Goal: Task Accomplishment & Management: Complete application form

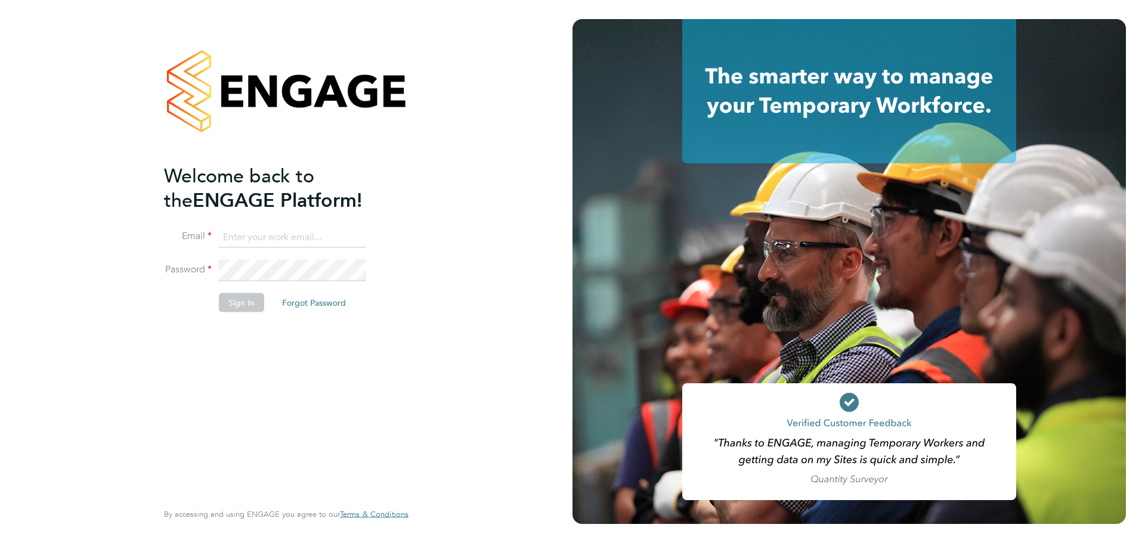
click at [277, 239] on input at bounding box center [292, 237] width 147 height 21
type input "[EMAIL_ADDRESS][DOMAIN_NAME]"
click at [259, 295] on button "Sign In" at bounding box center [241, 302] width 45 height 19
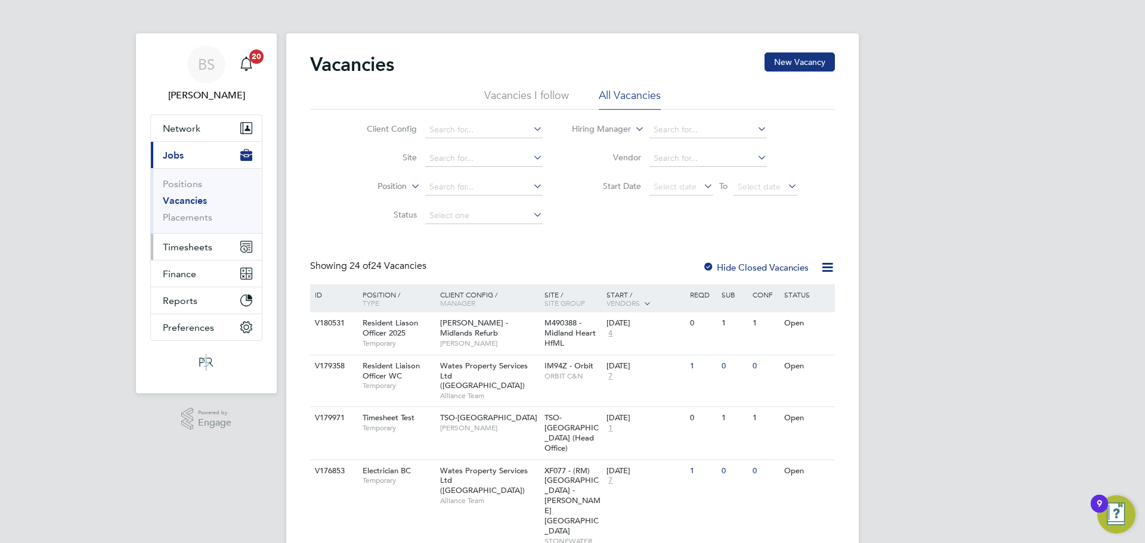
click at [187, 249] on span "Timesheets" at bounding box center [187, 246] width 49 height 11
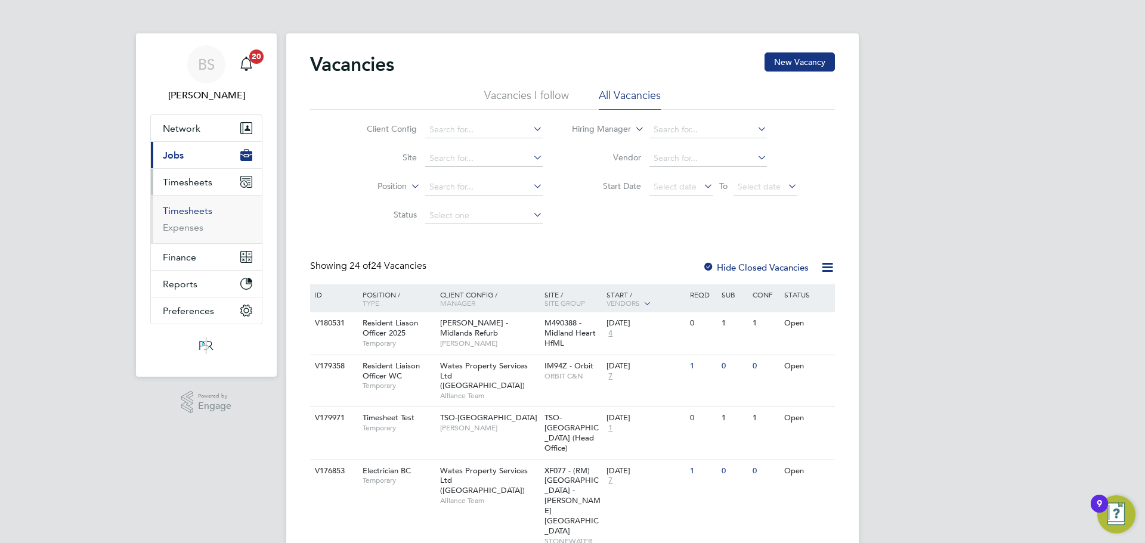
click at [194, 212] on link "Timesheets" at bounding box center [187, 210] width 49 height 11
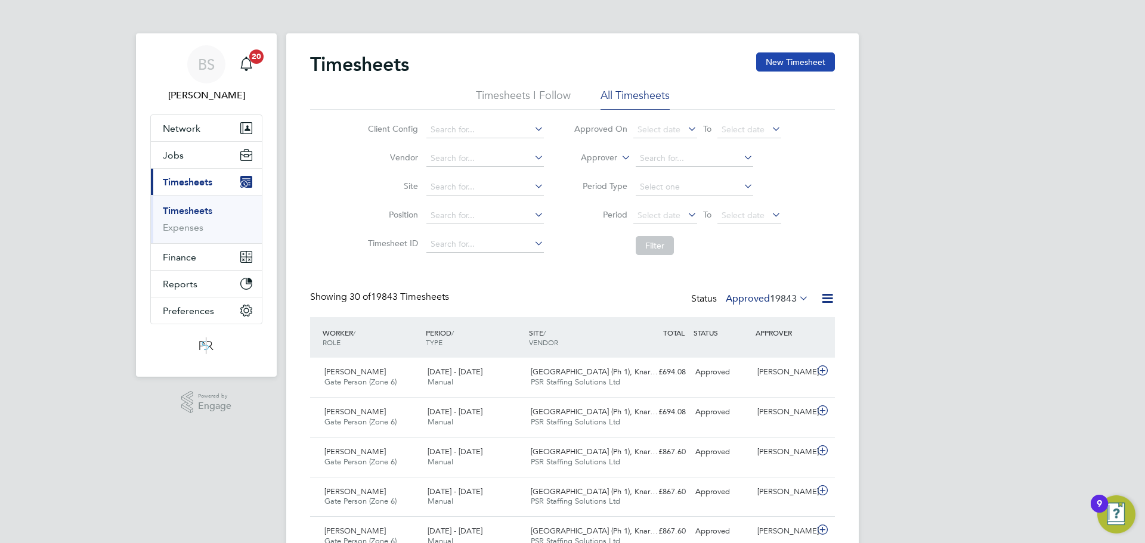
click at [801, 62] on button "New Timesheet" at bounding box center [795, 61] width 79 height 19
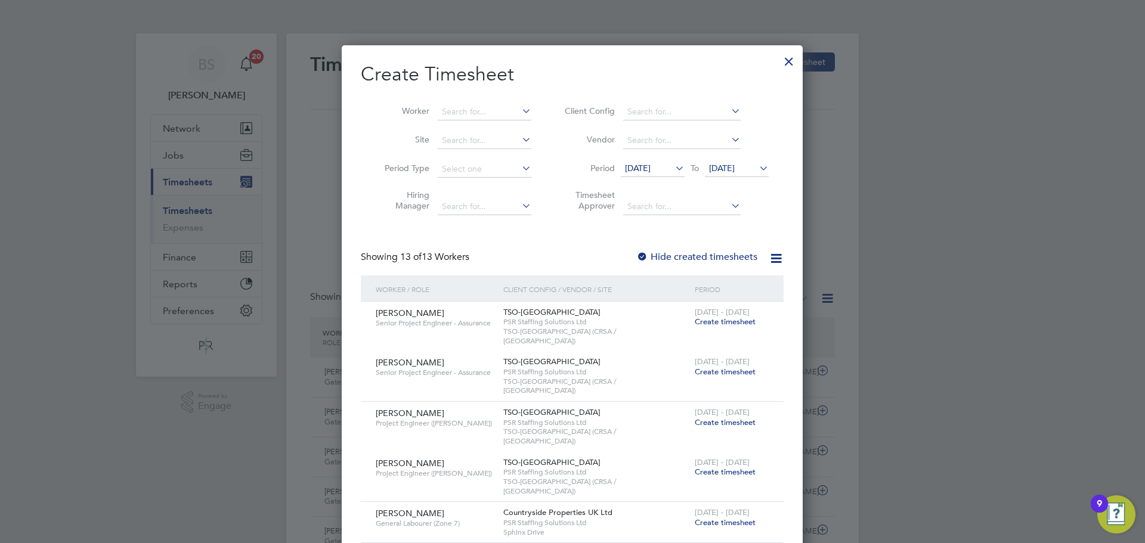
click at [646, 170] on span "12 Sep 2025" at bounding box center [638, 168] width 26 height 11
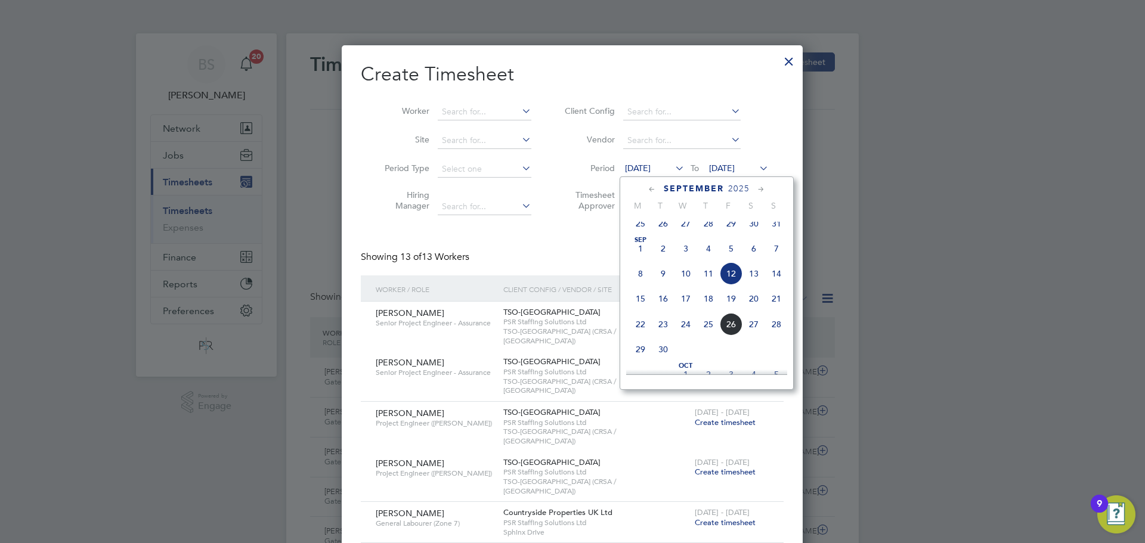
click at [643, 331] on span "22" at bounding box center [640, 324] width 23 height 23
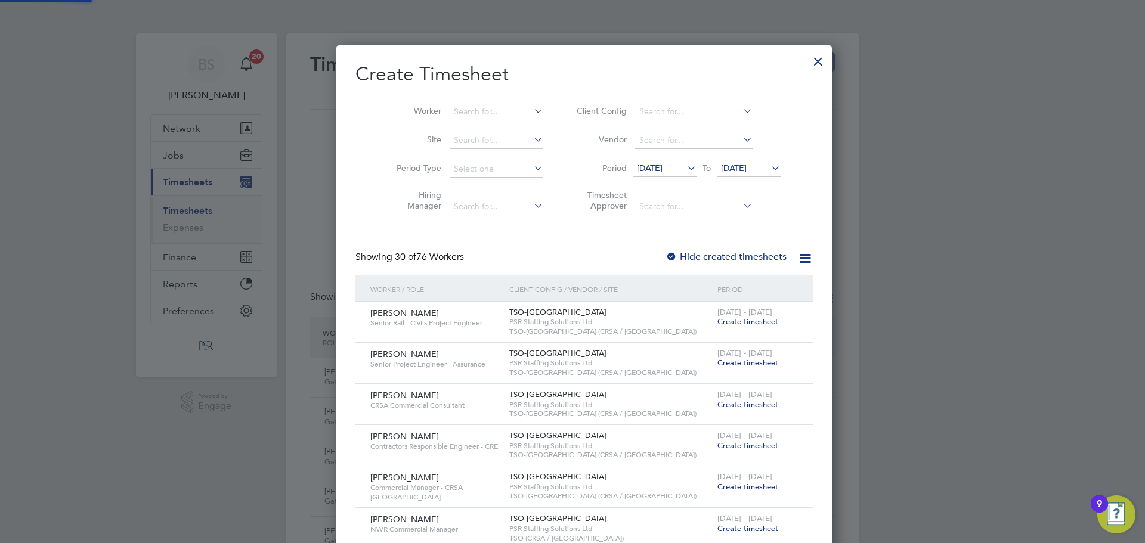
click at [746, 165] on span "22 Sep 2025" at bounding box center [734, 168] width 26 height 11
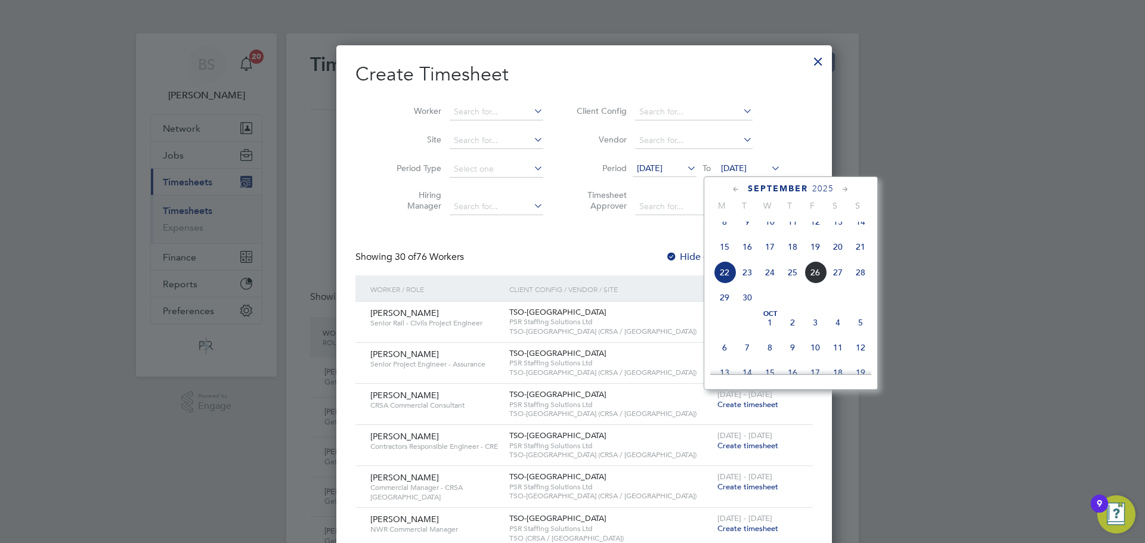
click at [861, 284] on span "28" at bounding box center [860, 272] width 23 height 23
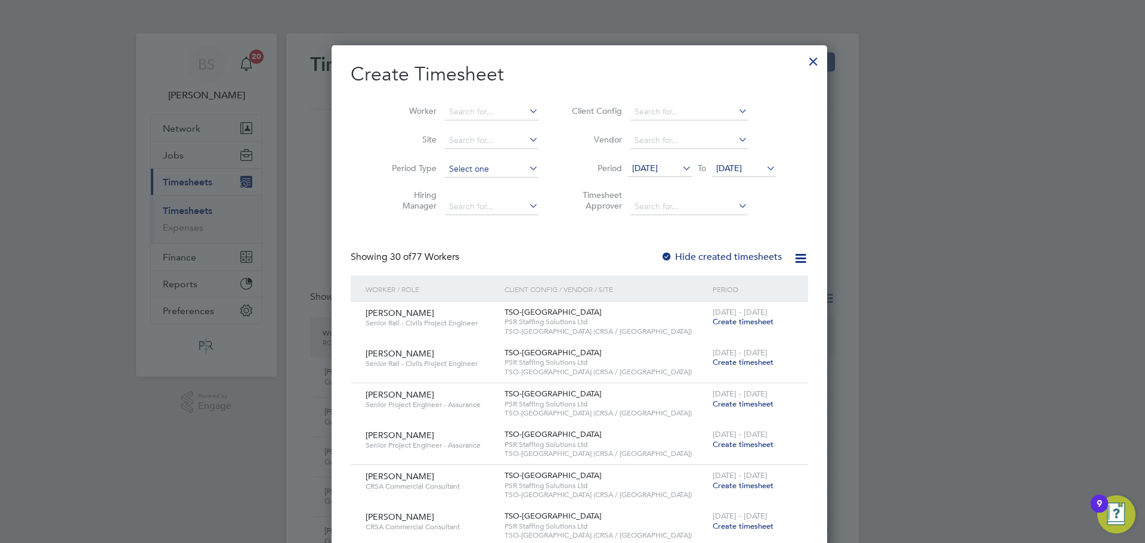
click at [456, 167] on input at bounding box center [492, 169] width 94 height 17
drag, startPoint x: 372, startPoint y: 176, endPoint x: 392, endPoint y: 173, distance: 20.0
click at [371, 178] on li "Period Type" at bounding box center [460, 169] width 185 height 29
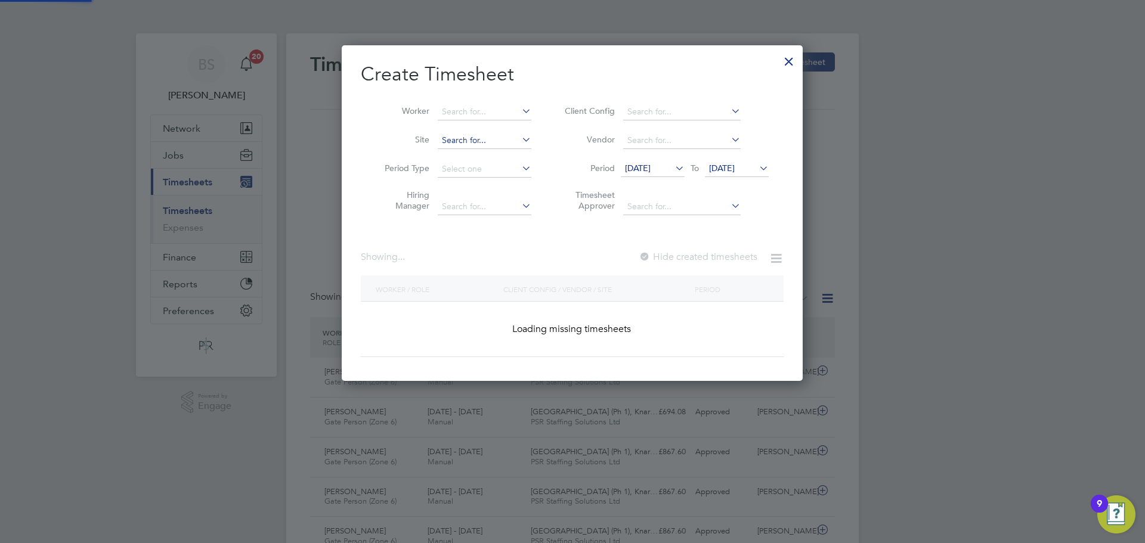
click at [477, 142] on input at bounding box center [485, 140] width 94 height 17
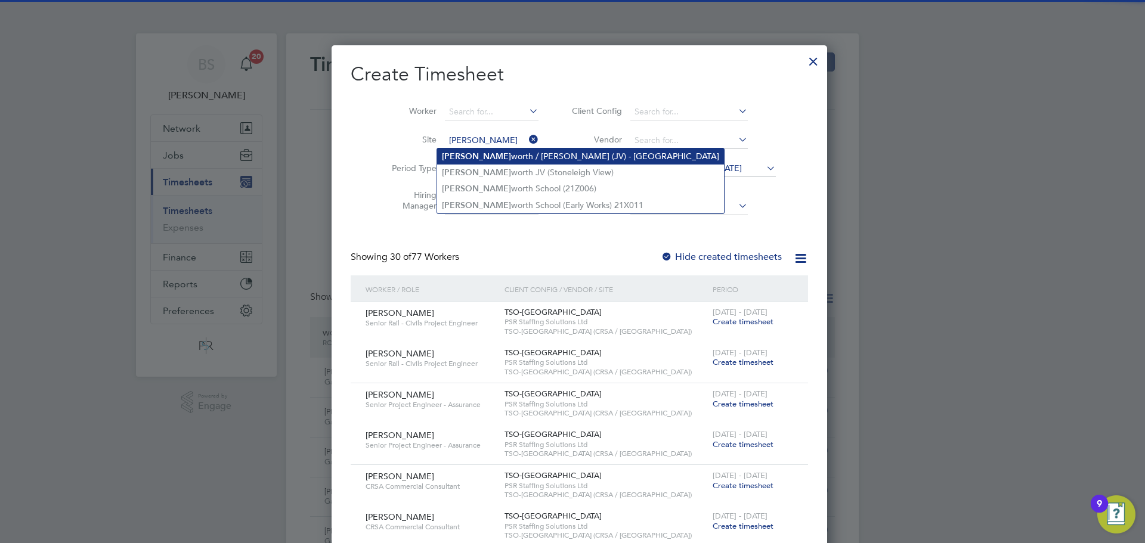
click at [476, 157] on li "Kenil worth / Stoneleigh (JV) - Linden" at bounding box center [580, 156] width 287 height 16
type input "Kenilworth / Stoneleigh (JV) - Linden"
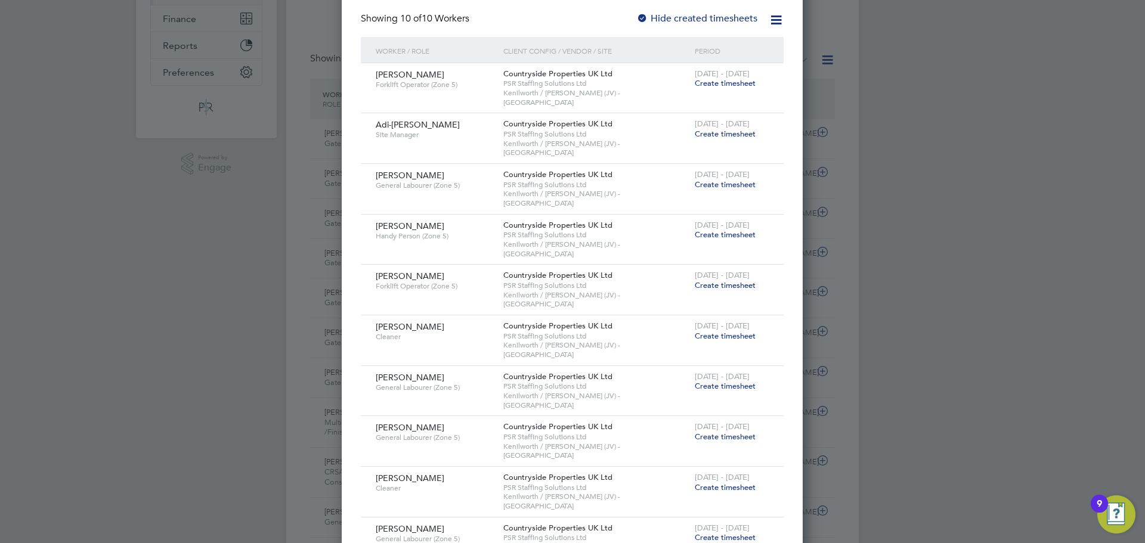
click at [737, 532] on span "Create timesheet" at bounding box center [725, 537] width 61 height 10
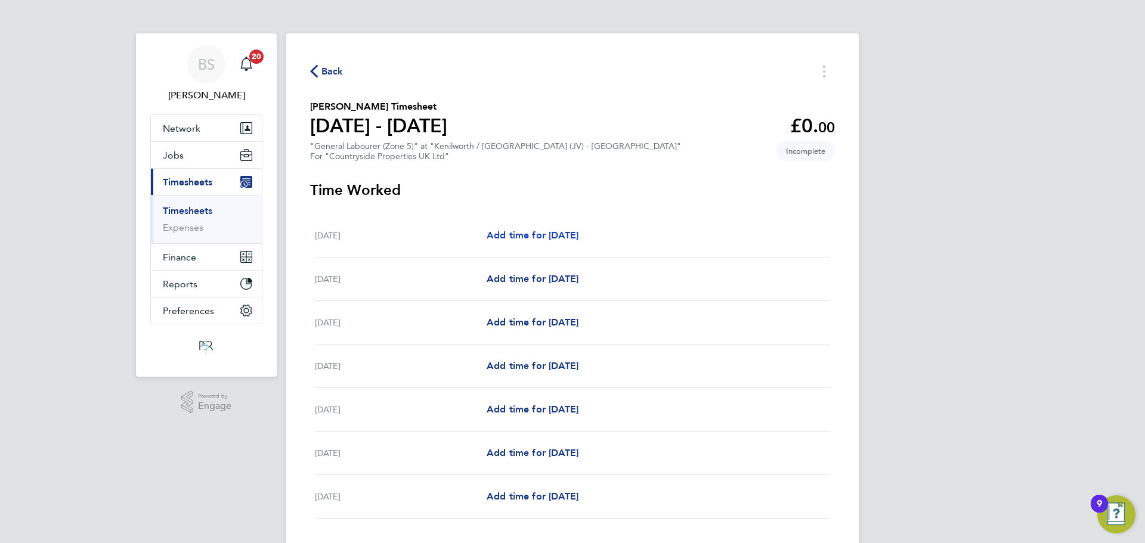
click at [536, 232] on span "Add time for Mon 22 Sep" at bounding box center [532, 235] width 92 height 11
select select "30"
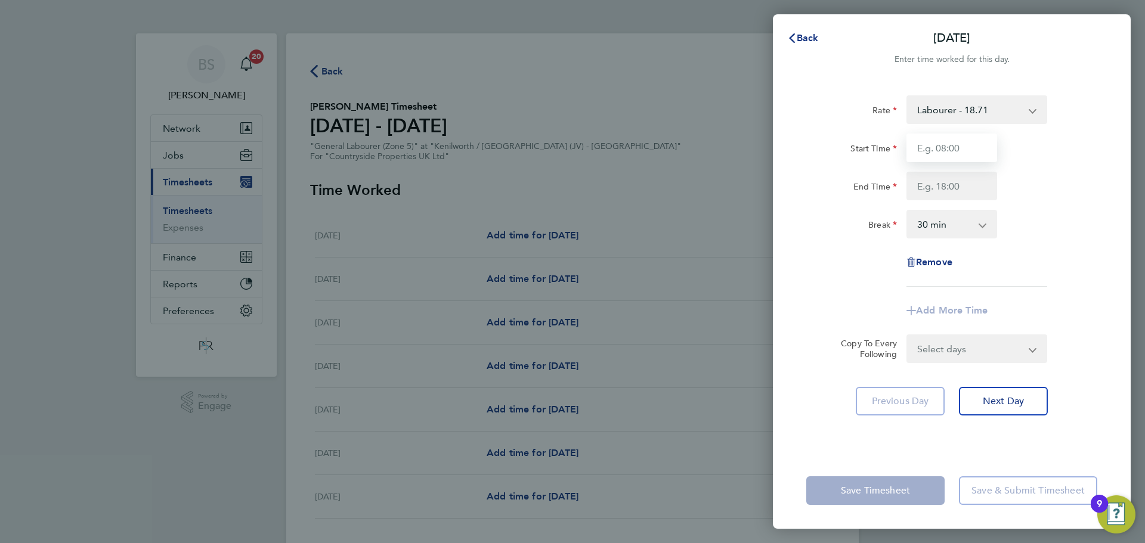
click at [979, 155] on input "Start Time" at bounding box center [951, 148] width 91 height 29
type input "07:00"
click at [959, 197] on input "End Time" at bounding box center [951, 186] width 91 height 29
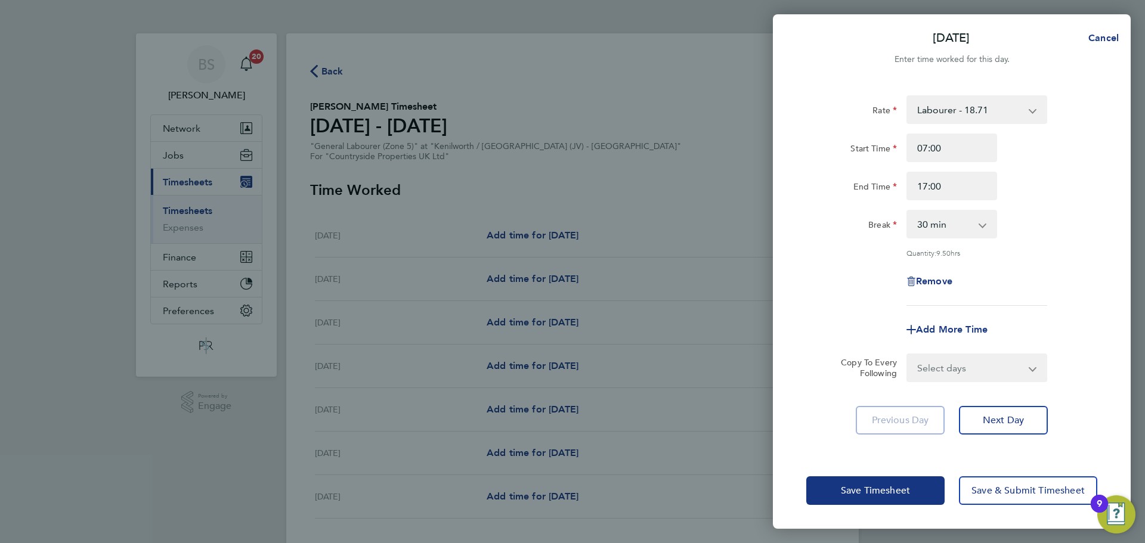
click at [1097, 249] on div "Rate Labourer - 18.71 Start Time 07:00 End Time 17:00 Break 0 min 15 min 30 min…" at bounding box center [951, 200] width 291 height 210
drag, startPoint x: 974, startPoint y: 185, endPoint x: 936, endPoint y: 189, distance: 37.8
click at [936, 189] on input "17:00" at bounding box center [951, 186] width 91 height 29
type input "17:30"
click at [1074, 227] on div "Break 0 min 15 min 30 min 45 min 60 min 75 min 90 min" at bounding box center [951, 224] width 300 height 29
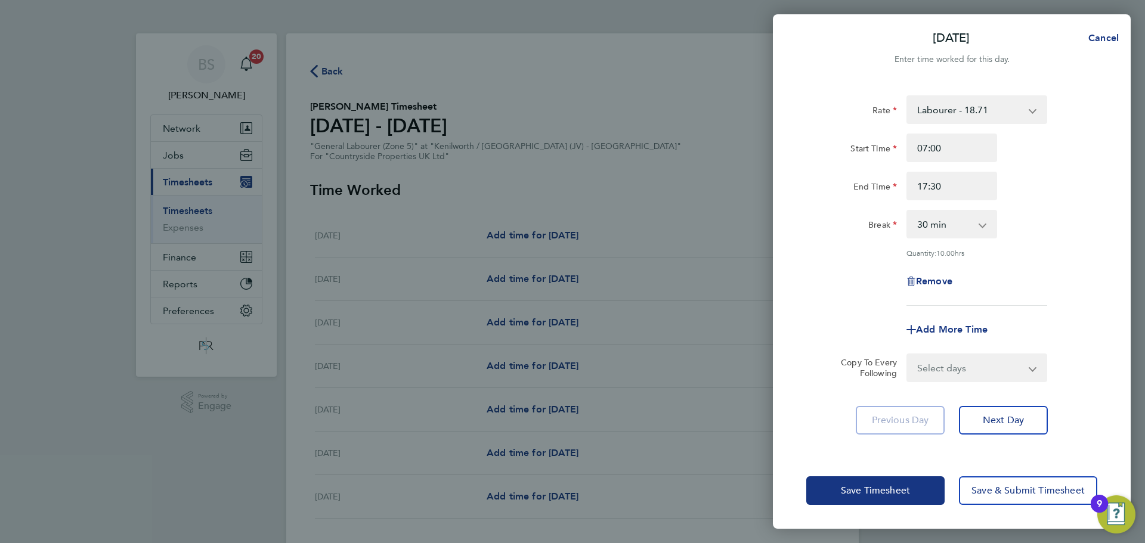
click at [1002, 370] on select "Select days Day Weekday (Mon-Fri) Weekend (Sat-Sun) Tuesday Wednesday Thursday …" at bounding box center [969, 368] width 125 height 26
select select "TUE"
click at [907, 355] on select "Select days Day Weekday (Mon-Fri) Weekend (Sat-Sun) Tuesday Wednesday Thursday …" at bounding box center [969, 368] width 125 height 26
select select "2025-09-28"
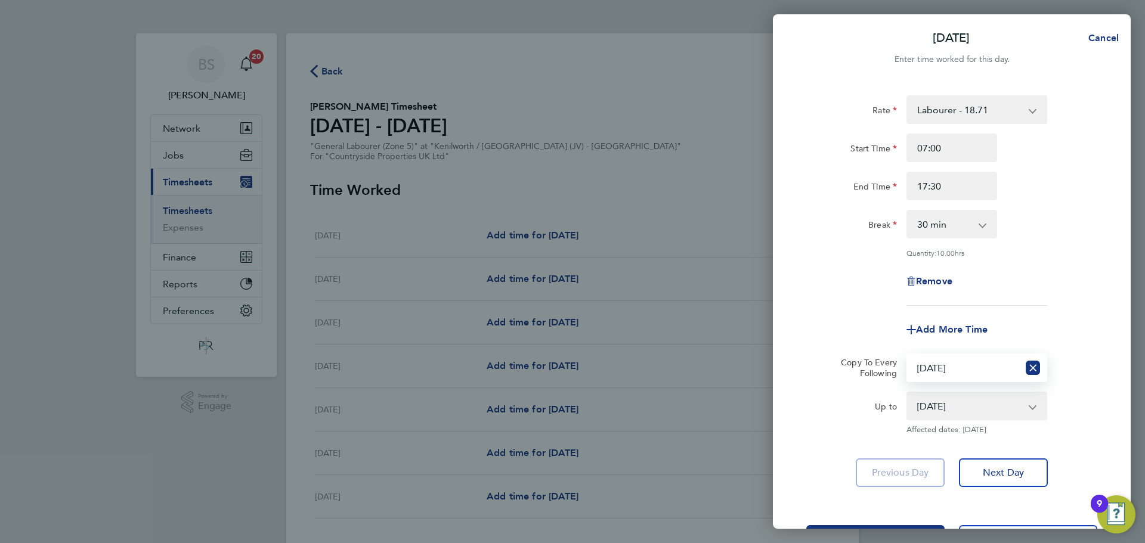
click at [835, 487] on div "Rate Labourer - 18.71 Start Time 07:00 End Time 17:30 Break 0 min 15 min 30 min…" at bounding box center [952, 291] width 358 height 420
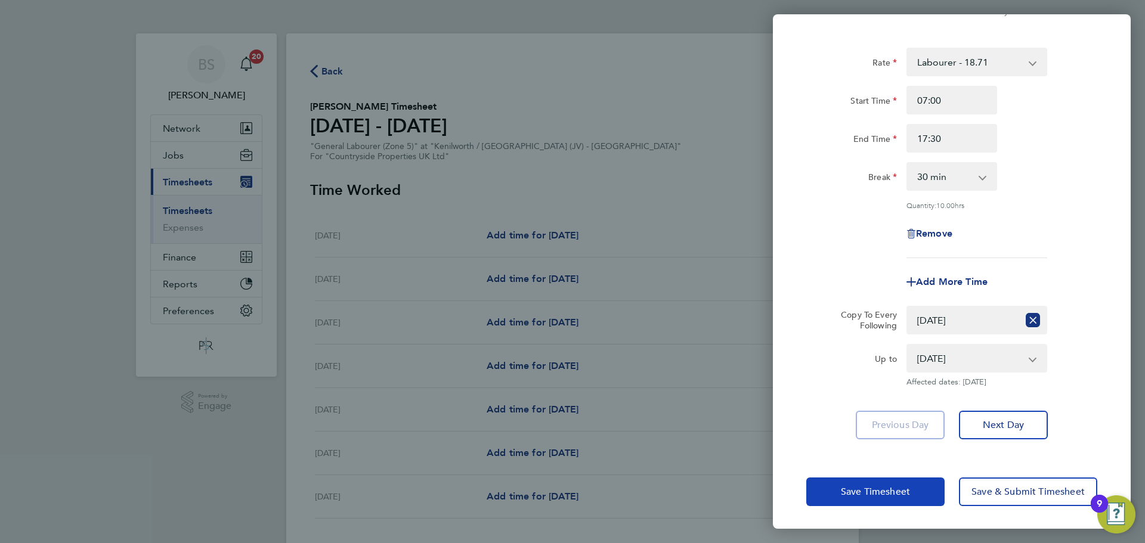
click at [864, 493] on span "Save Timesheet" at bounding box center [875, 492] width 69 height 12
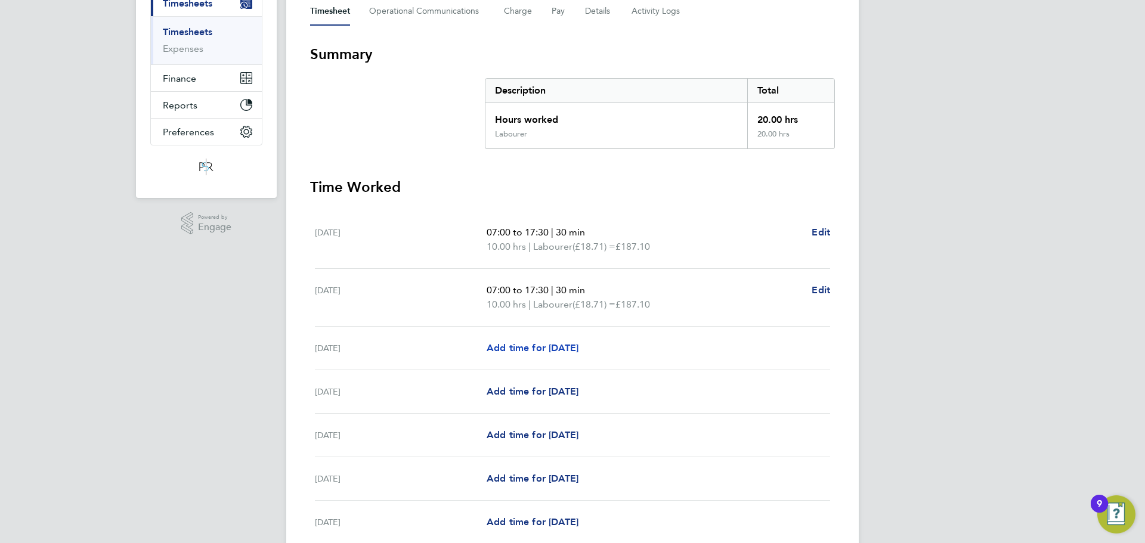
click at [557, 349] on span "Add time for Wed 24 Sep" at bounding box center [532, 347] width 92 height 11
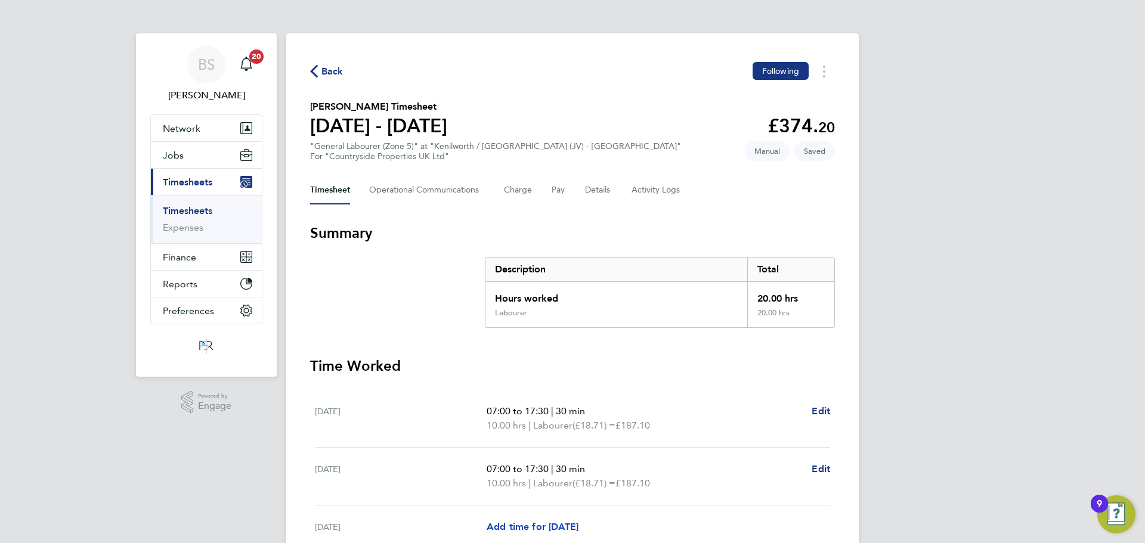
select select "30"
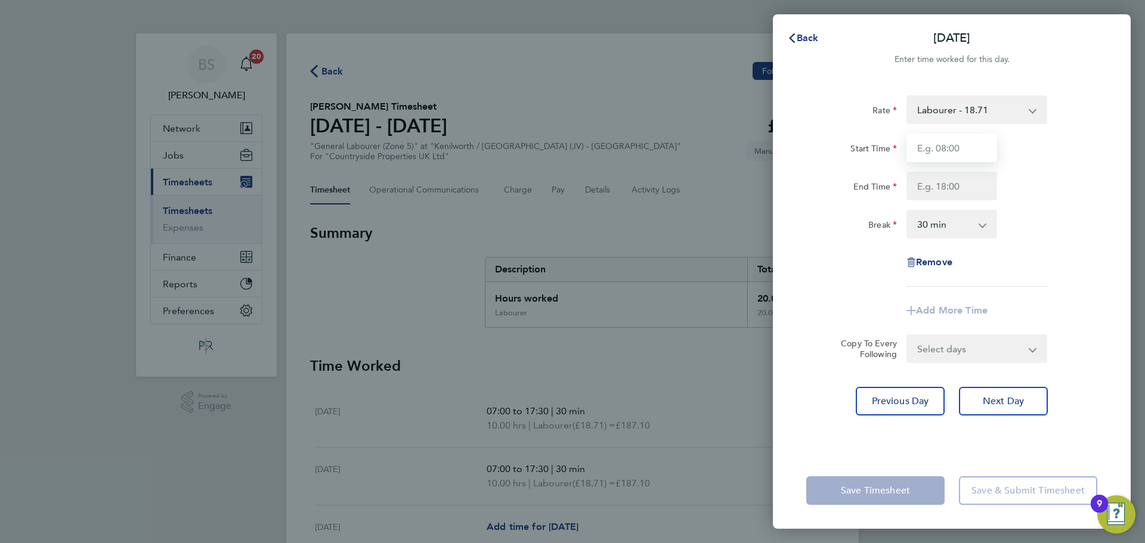
click at [976, 139] on input "Start Time" at bounding box center [951, 148] width 91 height 29
type input "07:30"
click at [957, 182] on input "End Time" at bounding box center [951, 186] width 91 height 29
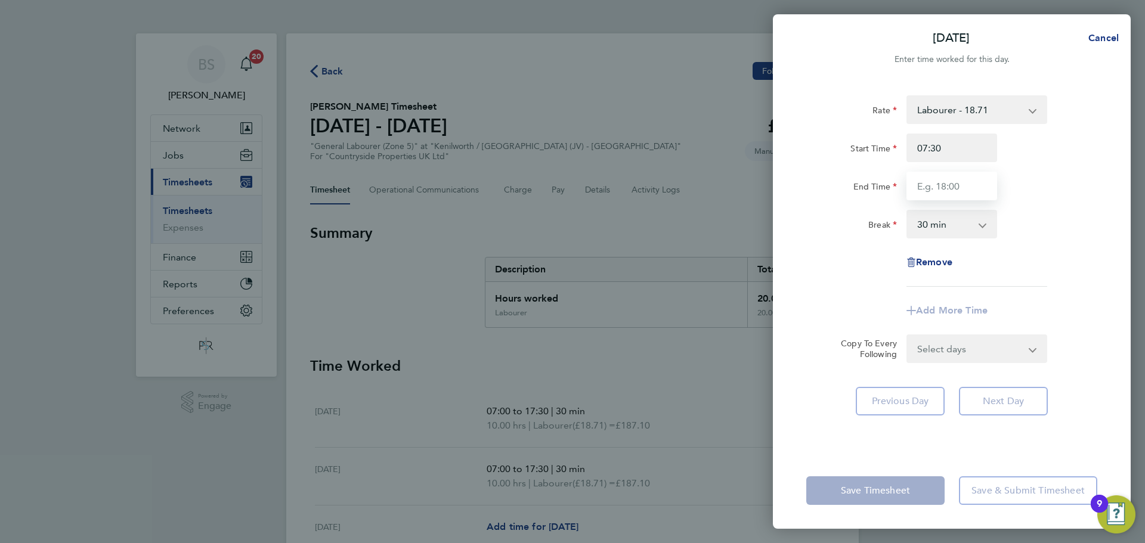
type input "17:00"
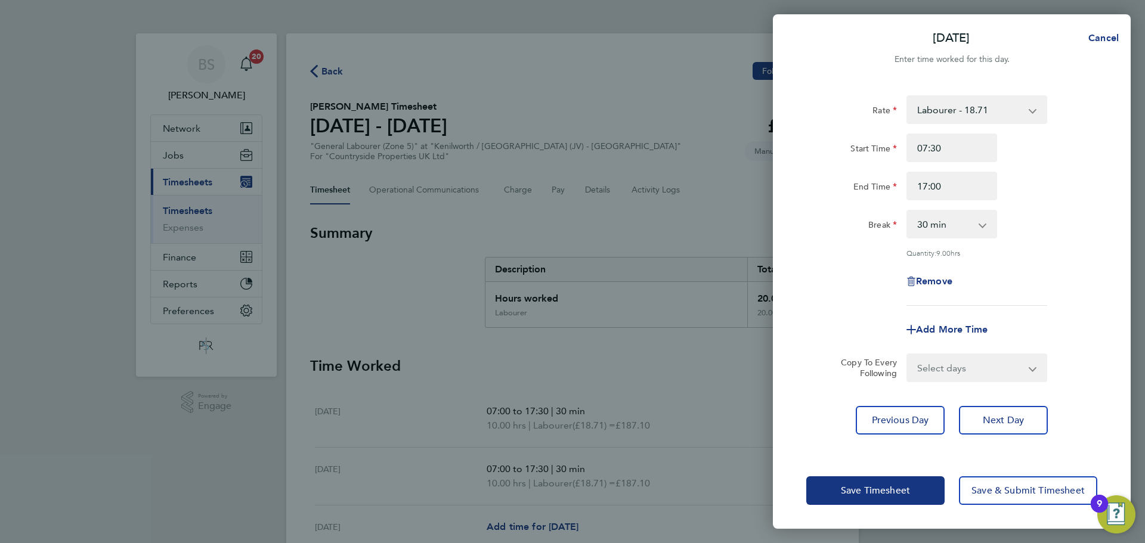
click at [842, 255] on div "Rate Labourer - 18.71 Start Time 07:30 End Time 17:00 Break 0 min 15 min 30 min…" at bounding box center [951, 200] width 291 height 210
click at [956, 190] on input "17:00" at bounding box center [951, 186] width 91 height 29
click at [944, 150] on input "07:30" at bounding box center [951, 148] width 91 height 29
drag, startPoint x: 944, startPoint y: 150, endPoint x: 933, endPoint y: 148, distance: 11.5
click at [933, 148] on input "07:30" at bounding box center [951, 148] width 91 height 29
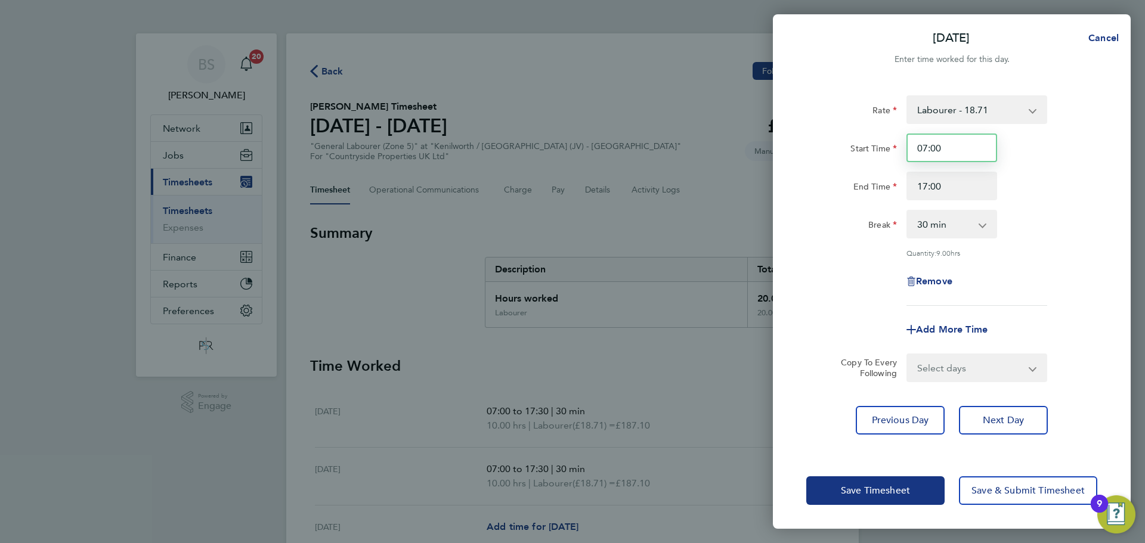
type input "07:00"
click at [1052, 251] on div "Quantity: 9.50 hrs" at bounding box center [951, 253] width 300 height 10
click at [944, 362] on select "Select days Day Weekday (Mon-Fri) Weekend (Sat-Sun) Thursday Friday Saturday Su…" at bounding box center [969, 368] width 125 height 26
select select "THU"
click at [907, 355] on select "Select days Day Weekday (Mon-Fri) Weekend (Sat-Sun) Thursday Friday Saturday Su…" at bounding box center [969, 368] width 125 height 26
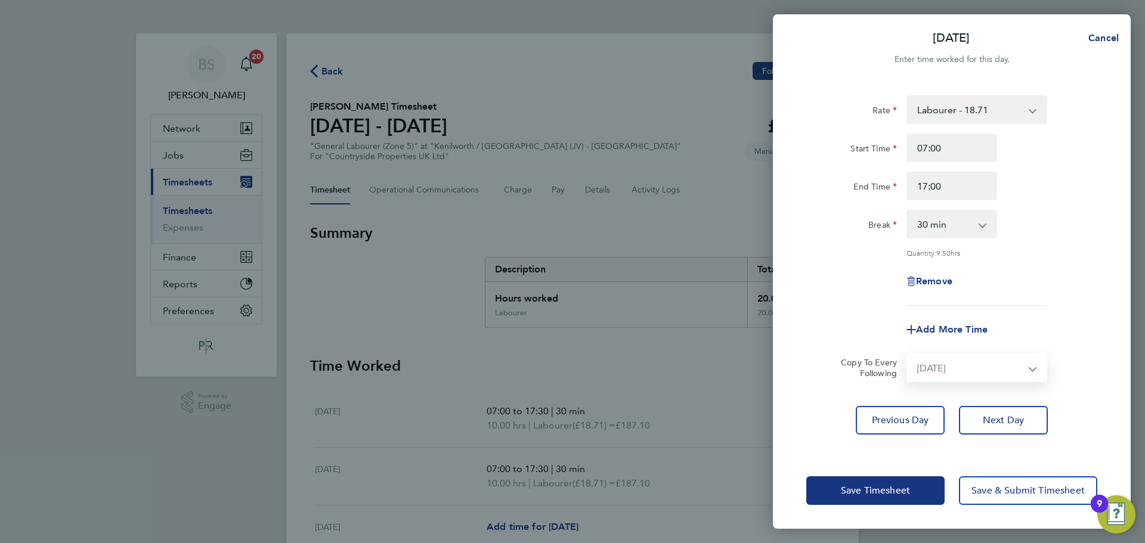
select select "2025-09-28"
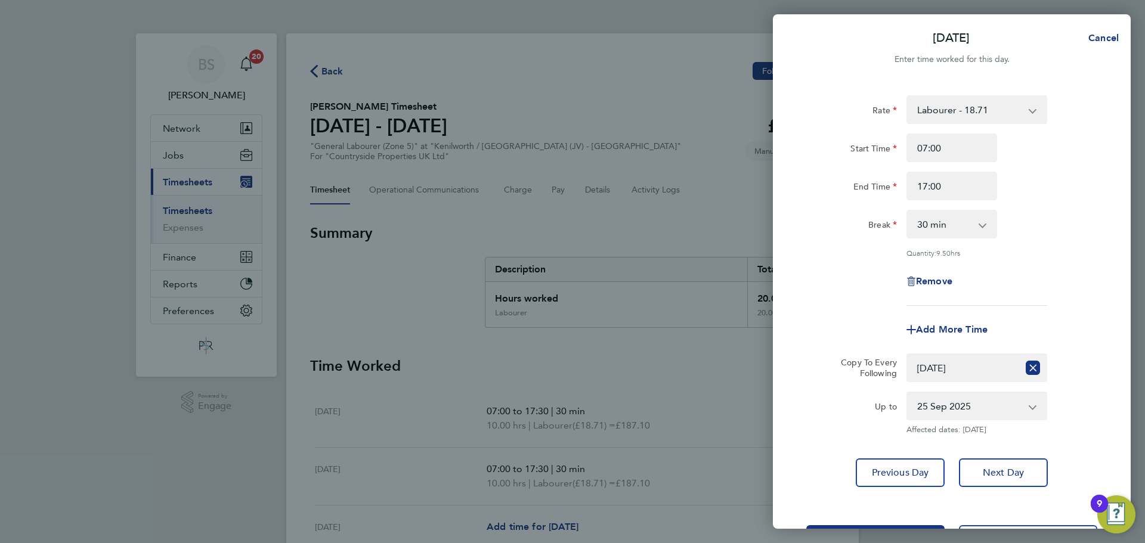
click at [829, 497] on div "Rate Labourer - 18.71 Start Time 07:00 End Time 17:00 Break 0 min 15 min 30 min…" at bounding box center [952, 291] width 358 height 420
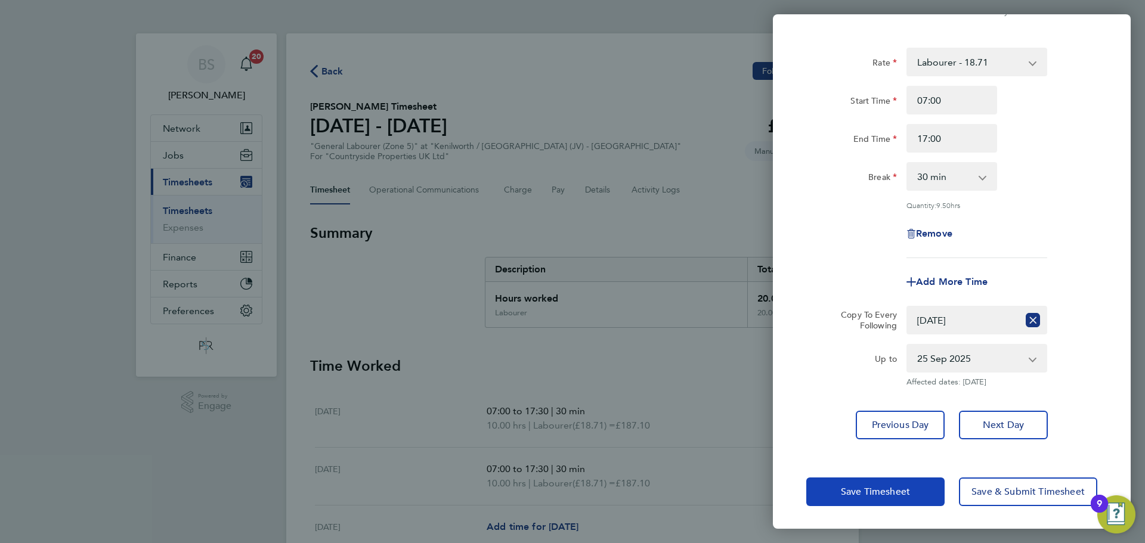
click at [845, 500] on button "Save Timesheet" at bounding box center [875, 492] width 138 height 29
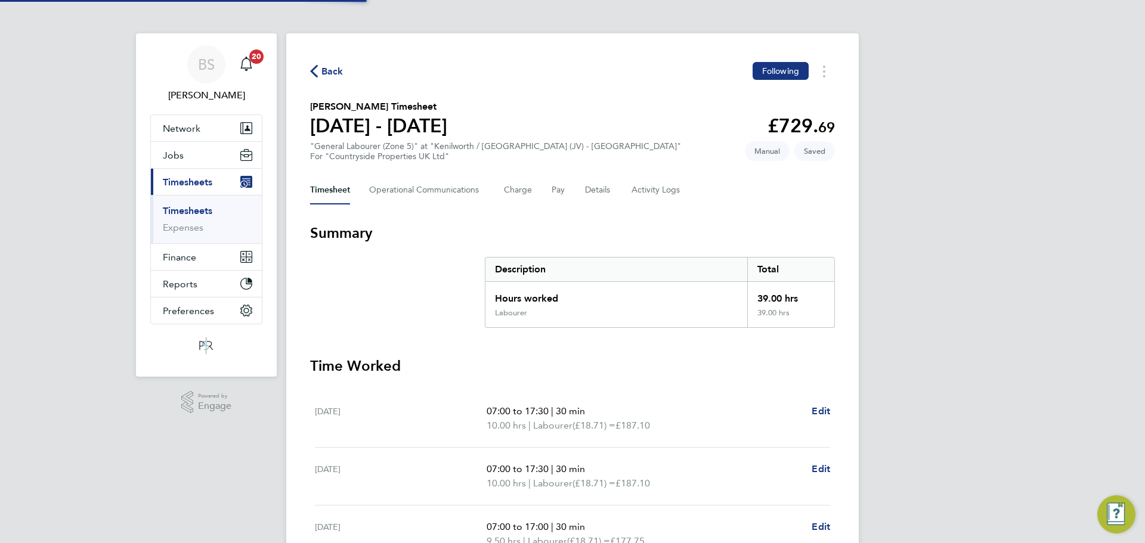
click at [657, 162] on div "Back Following Nelson Christian's Timesheet 22 - 28 Sept 2025 £729. 69 "General…" at bounding box center [572, 435] width 572 height 804
